Goal: Transaction & Acquisition: Purchase product/service

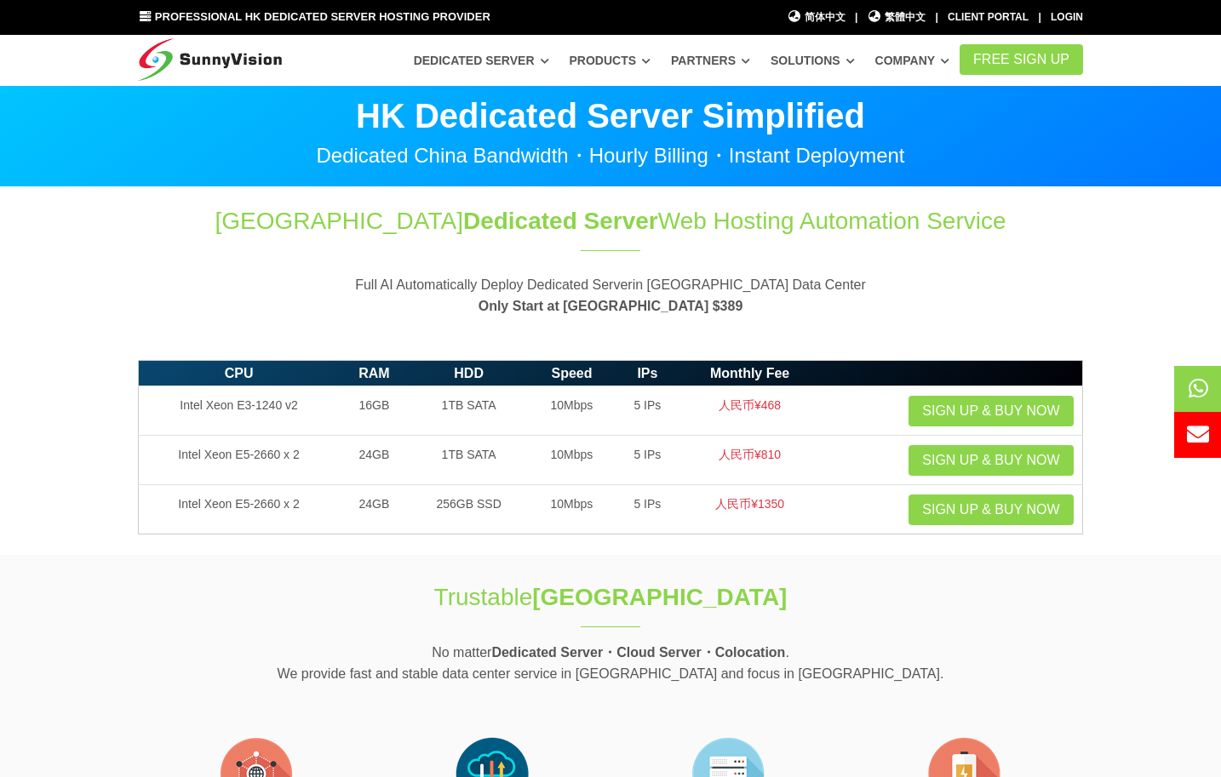
click at [628, 345] on section "Hong Kong Dedicated Server Web Hosting Automation Service Full AI Automatically…" at bounding box center [610, 269] width 1221 height 164
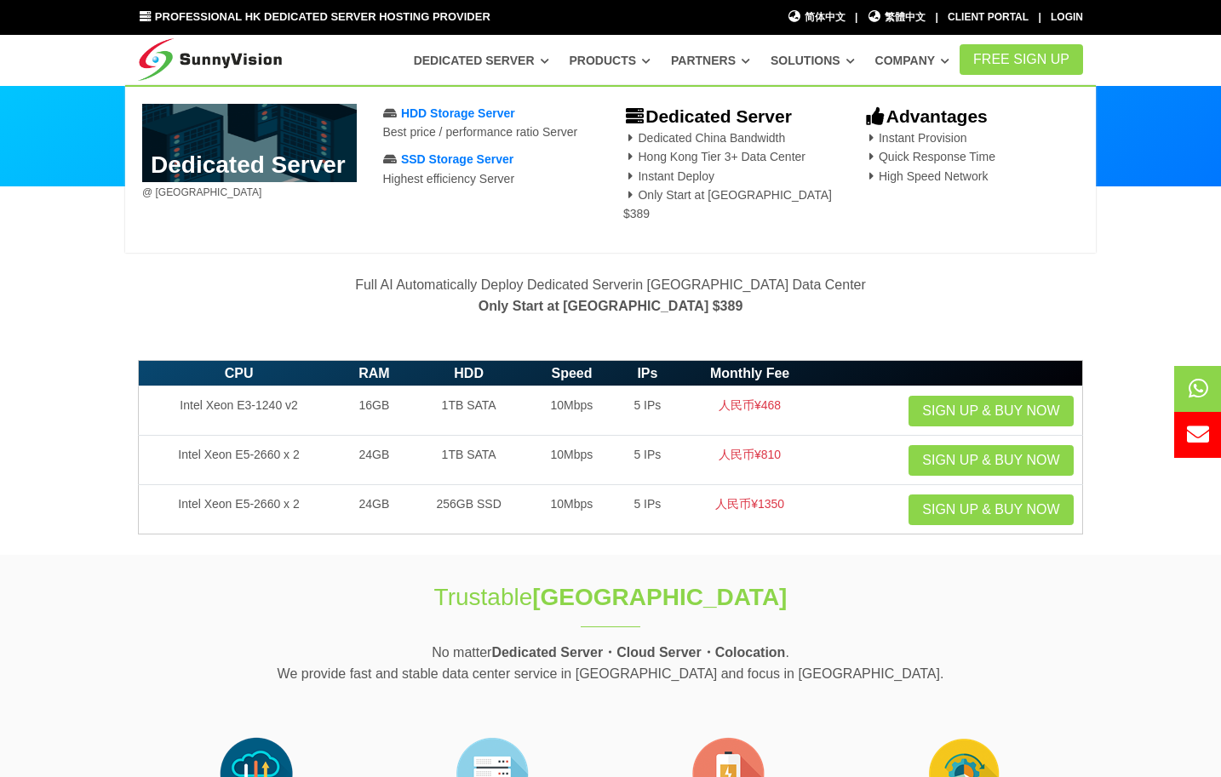
click at [653, 167] on p "Dedicated China Bandwidth Hong Kong Tier 3+ Data Center Instant Deploy Only Sta…" at bounding box center [730, 176] width 215 height 95
click at [656, 196] on span "Dedicated China Bandwidth Hong Kong Tier 3+ Data Center Instant Deploy Only Sta…" at bounding box center [727, 176] width 209 height 90
click at [691, 118] on b "Dedicated Server" at bounding box center [707, 116] width 169 height 20
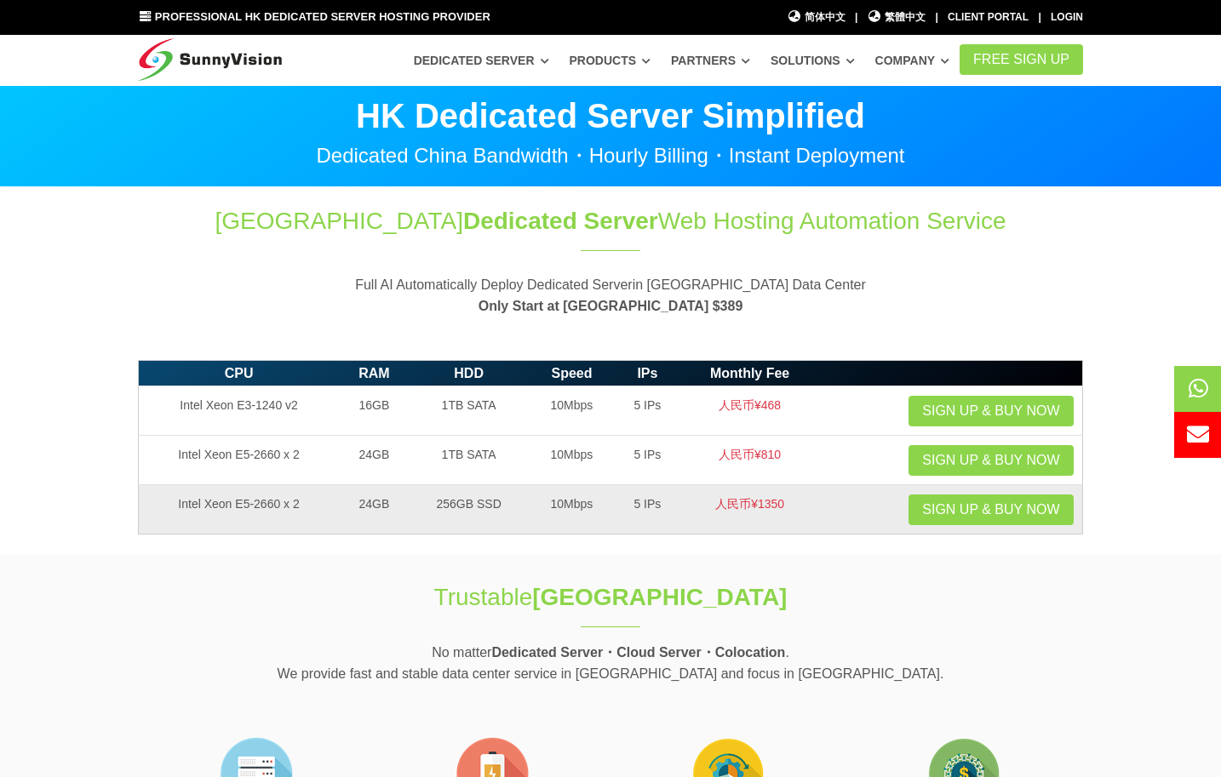
click at [520, 509] on td "256GB SSD" at bounding box center [468, 509] width 119 height 49
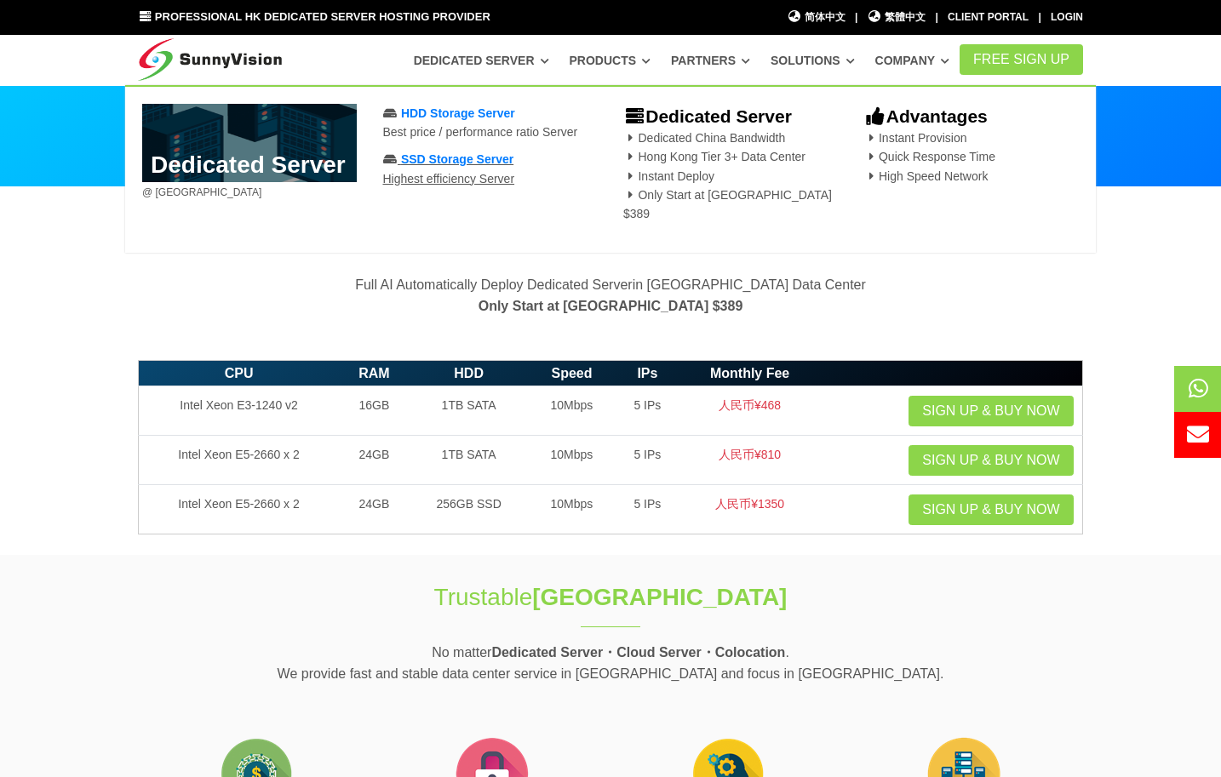
click at [463, 164] on span "SSD Storage Server" at bounding box center [457, 159] width 112 height 14
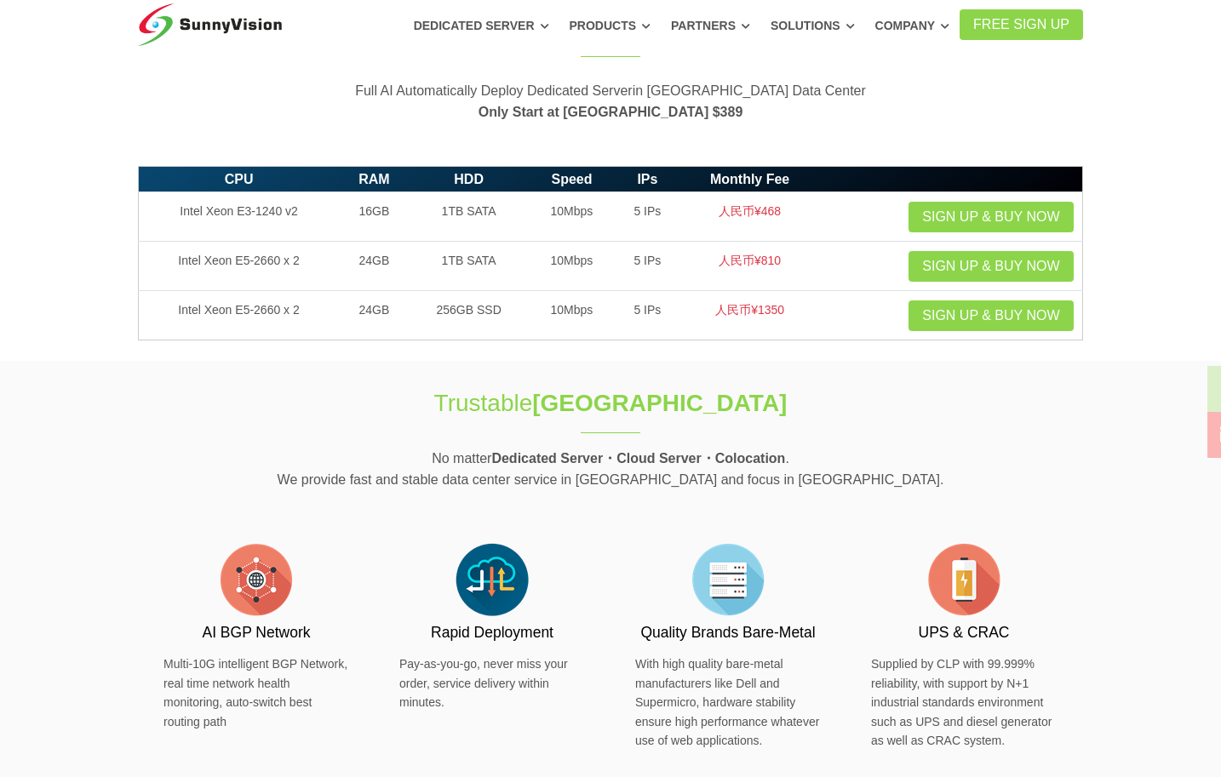
scroll to position [170, 0]
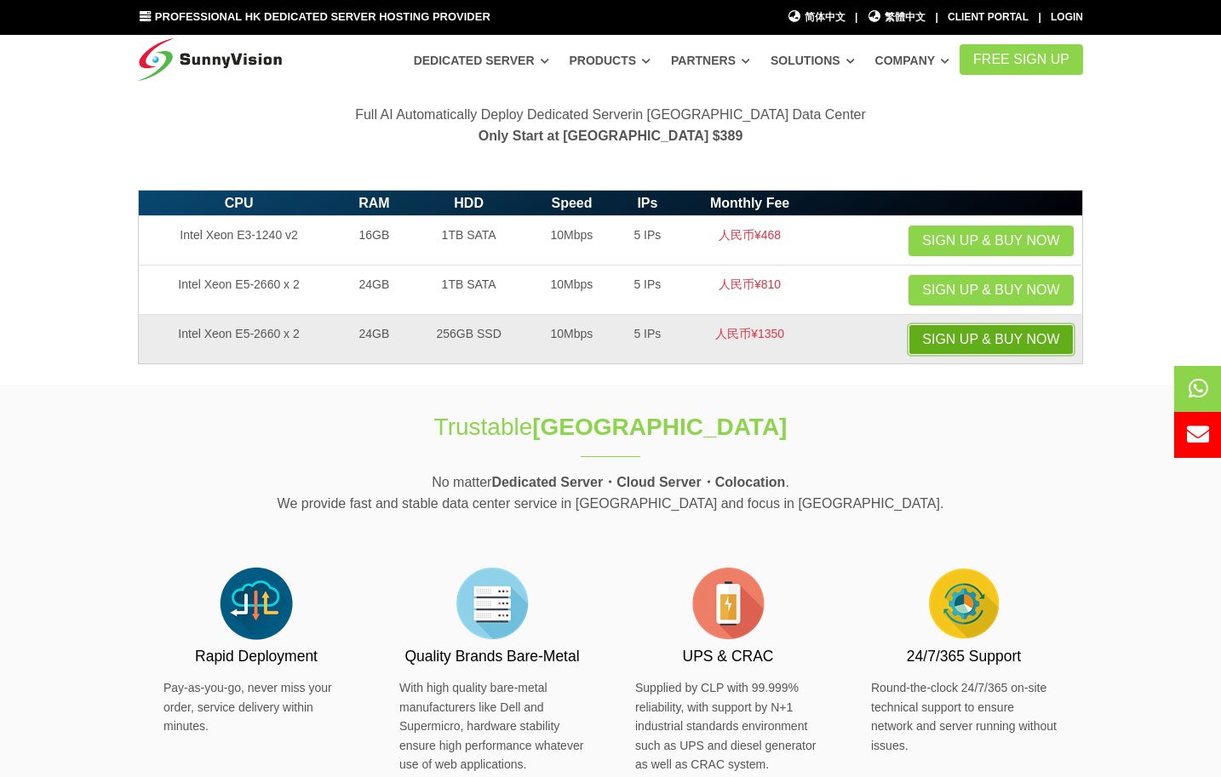
click at [970, 332] on link "Sign up & Buy Now" at bounding box center [990, 339] width 164 height 31
